Goal: Task Accomplishment & Management: Complete application form

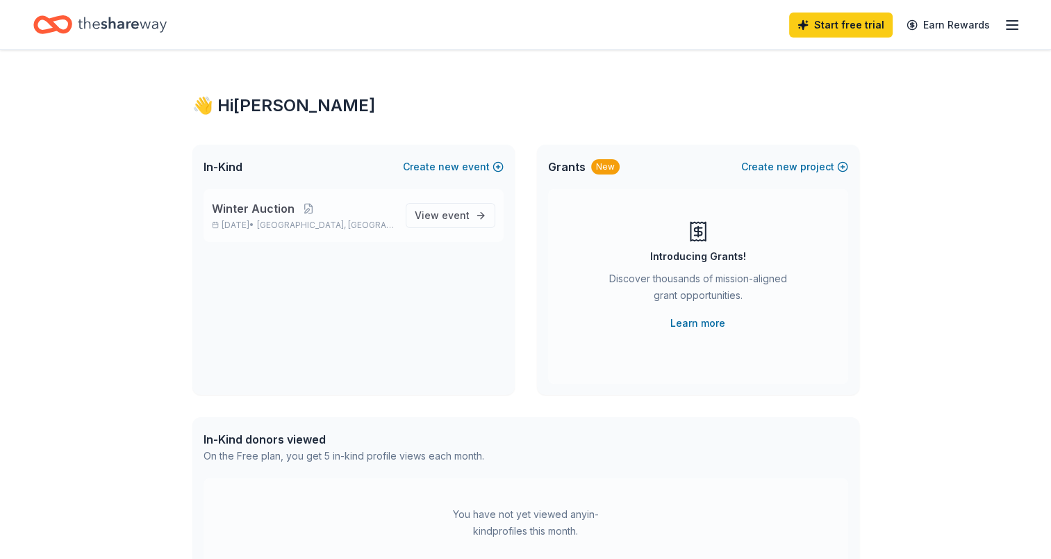
click at [331, 222] on span "[GEOGRAPHIC_DATA], [GEOGRAPHIC_DATA]" at bounding box center [325, 225] width 137 height 11
click at [452, 211] on span "event" at bounding box center [456, 215] width 28 height 12
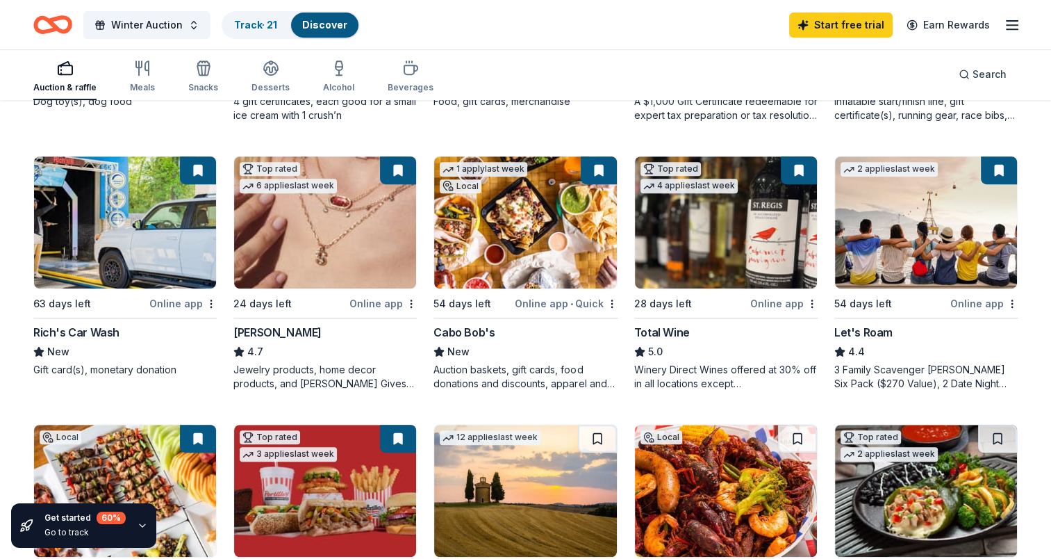
scroll to position [625, 0]
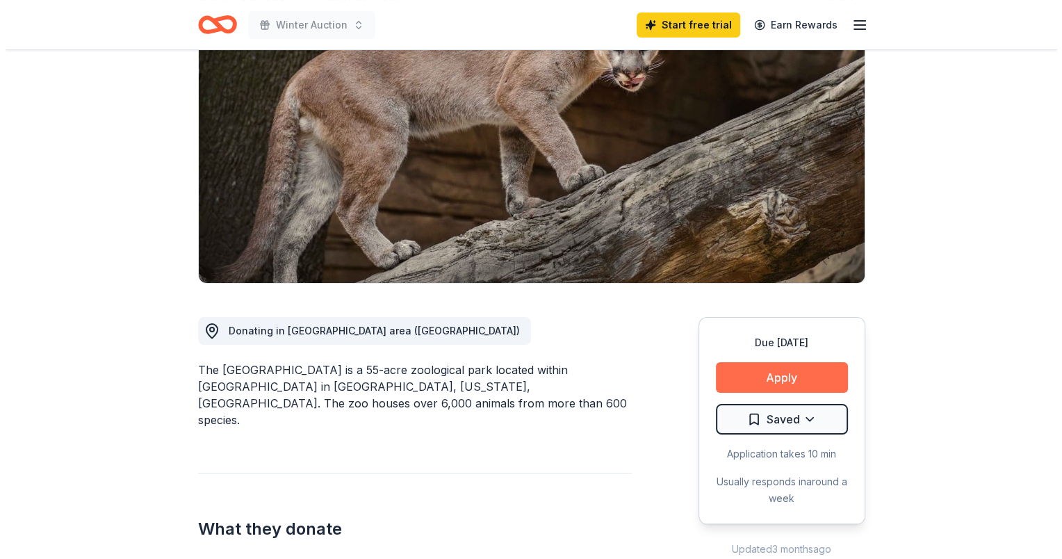
scroll to position [208, 0]
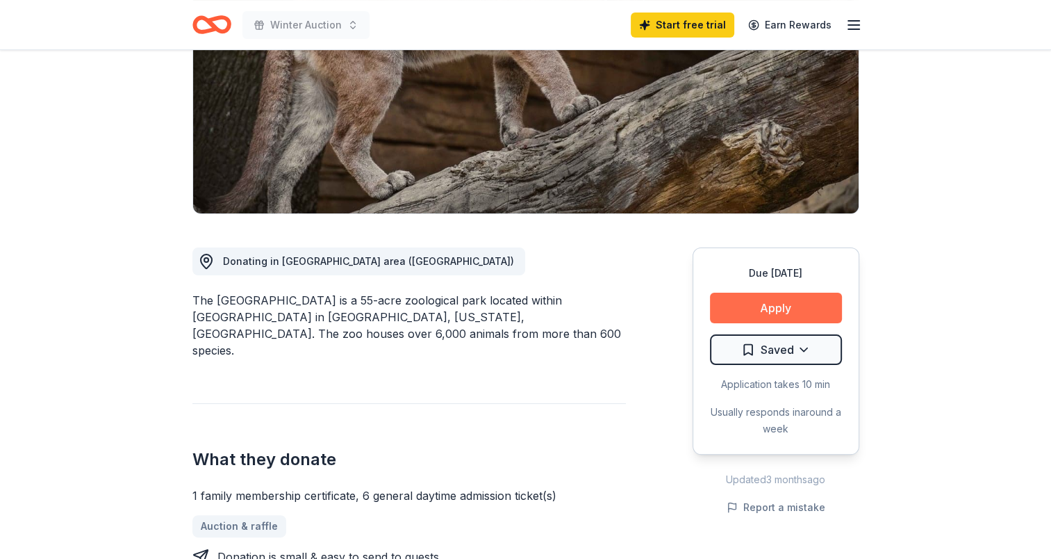
click at [775, 306] on button "Apply" at bounding box center [776, 307] width 132 height 31
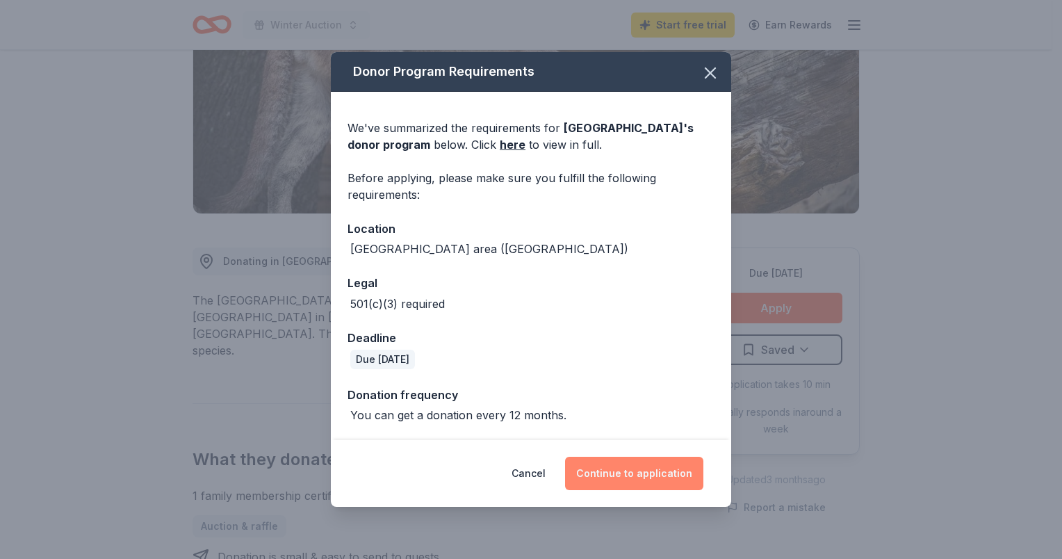
click at [624, 479] on button "Continue to application" at bounding box center [634, 472] width 138 height 33
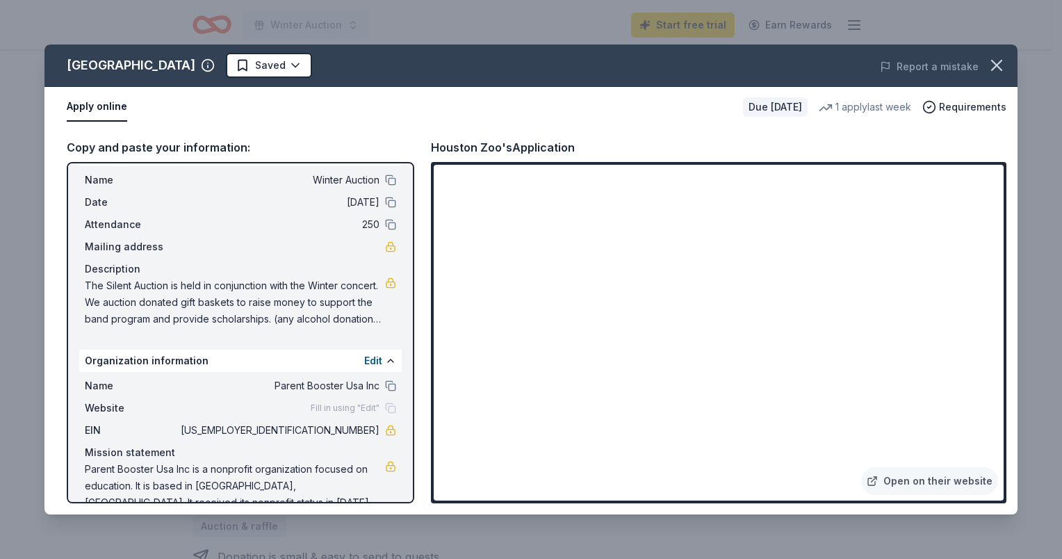
scroll to position [56, 0]
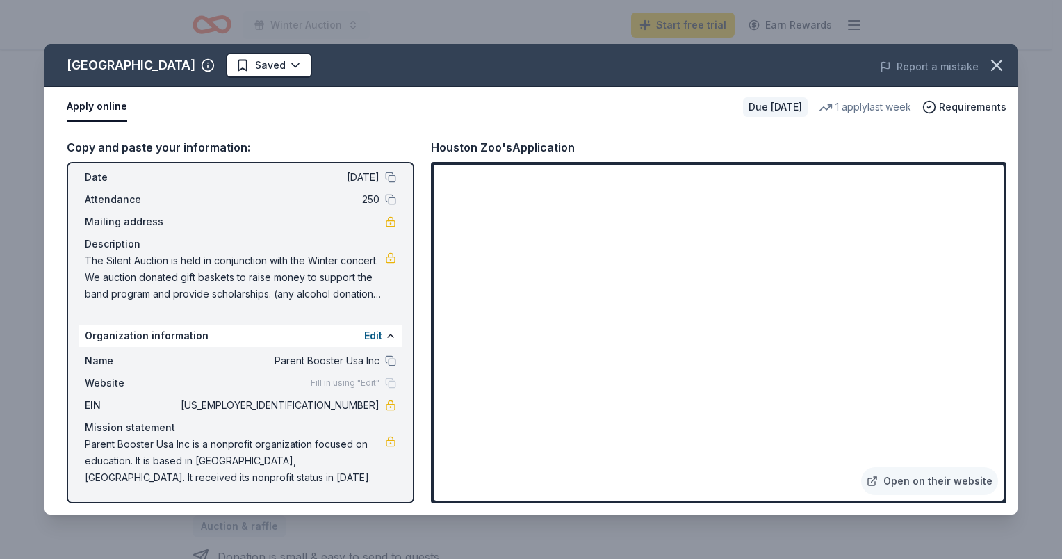
drag, startPoint x: 313, startPoint y: 403, endPoint x: 352, endPoint y: 402, distance: 38.2
click at [352, 402] on span "46-2916394" at bounding box center [278, 405] width 201 height 17
drag, startPoint x: 313, startPoint y: 400, endPoint x: 384, endPoint y: 417, distance: 73.5
click at [384, 417] on div "Name Parent Booster Usa Inc Website Fill in using "Edit" EIN 46-2916394 Mission…" at bounding box center [240, 419] width 322 height 144
drag, startPoint x: 85, startPoint y: 441, endPoint x: 158, endPoint y: 459, distance: 75.0
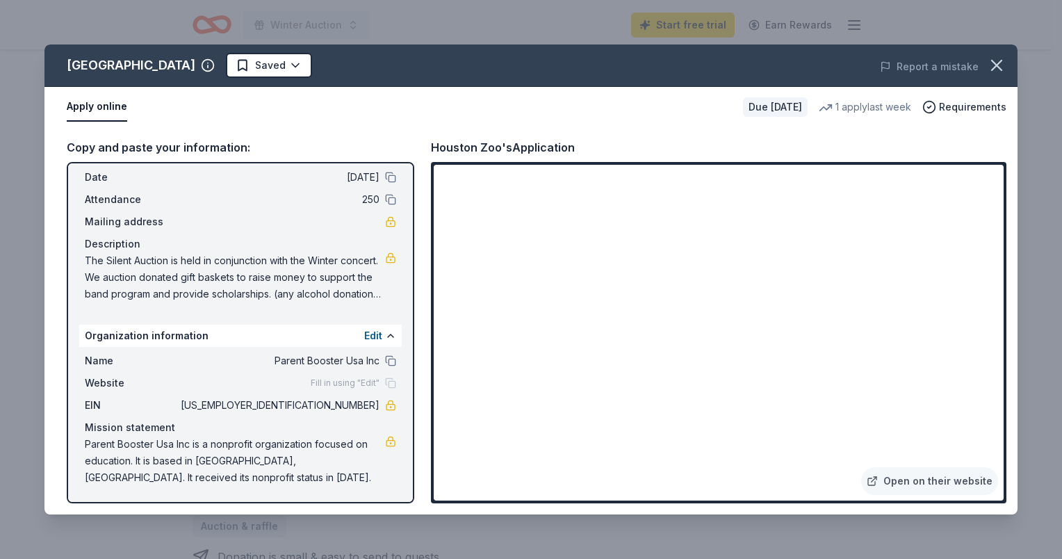
click at [158, 457] on span "Parent Booster Usa Inc is a nonprofit organization focused on education. It is …" at bounding box center [235, 461] width 300 height 50
drag, startPoint x: 154, startPoint y: 477, endPoint x: 85, endPoint y: 440, distance: 77.7
click at [81, 443] on div "Name Parent Booster Usa Inc Website Fill in using "Edit" EIN 46-2916394 Mission…" at bounding box center [240, 419] width 322 height 144
click at [132, 256] on span "The Silent Auction is held in conjunction with the Winter concert. We auction d…" at bounding box center [235, 277] width 300 height 50
drag, startPoint x: 86, startPoint y: 260, endPoint x: 258, endPoint y: 295, distance: 175.8
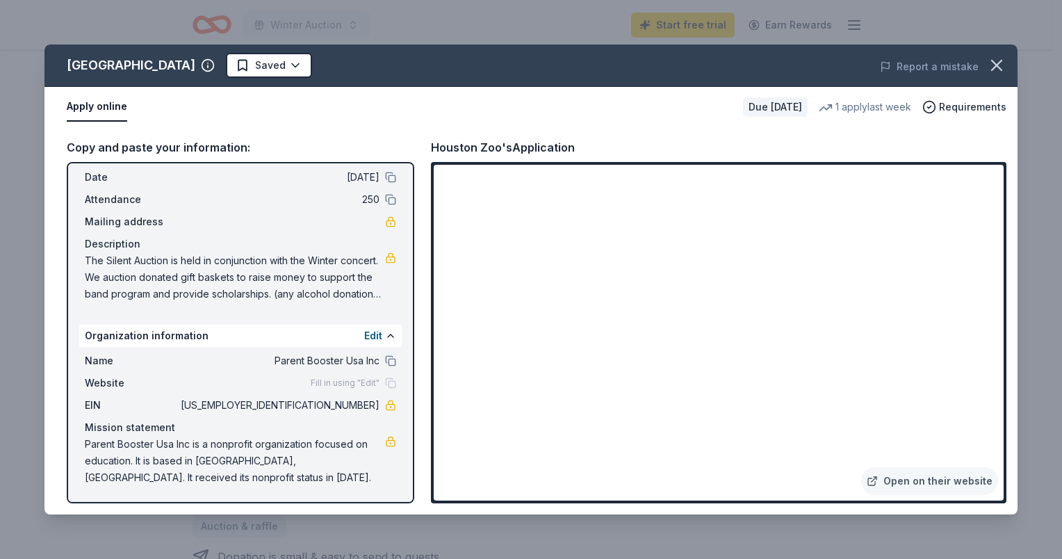
click at [256, 297] on span "The Silent Auction is held in conjunction with the Winter concert. We auction d…" at bounding box center [235, 277] width 300 height 50
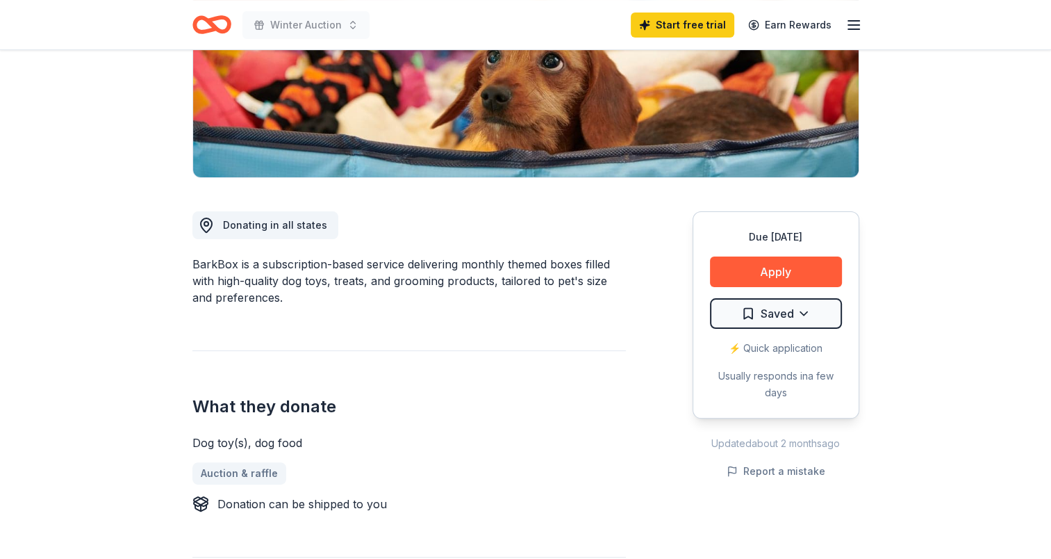
scroll to position [278, 0]
